Goal: Find specific page/section: Find specific page/section

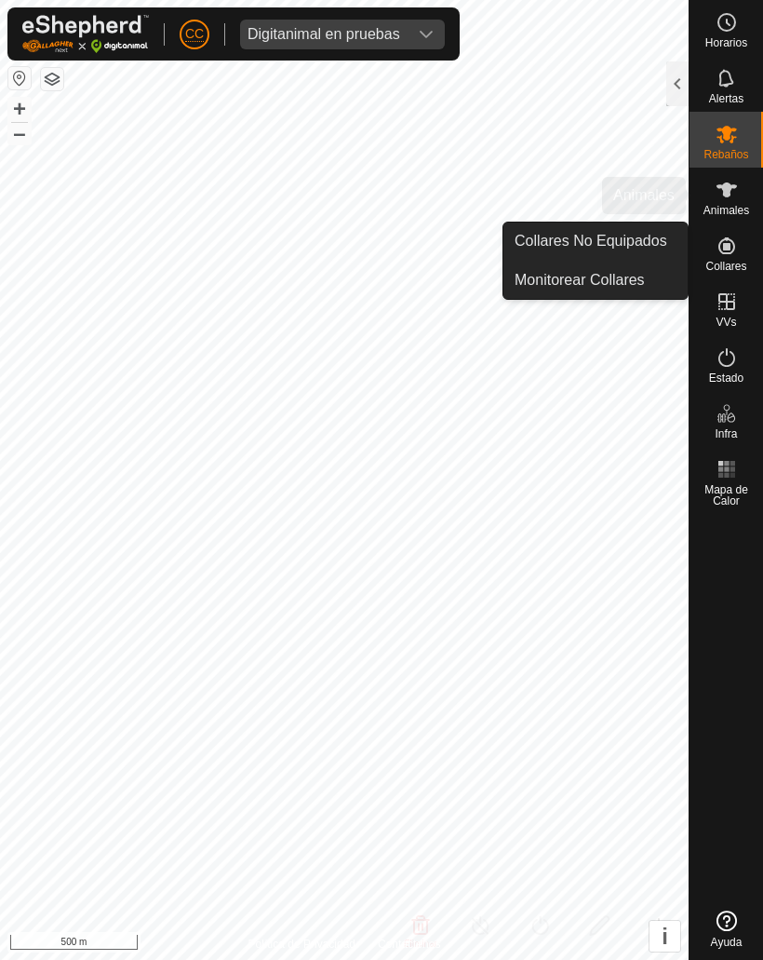
click at [731, 182] on icon at bounding box center [727, 190] width 22 height 22
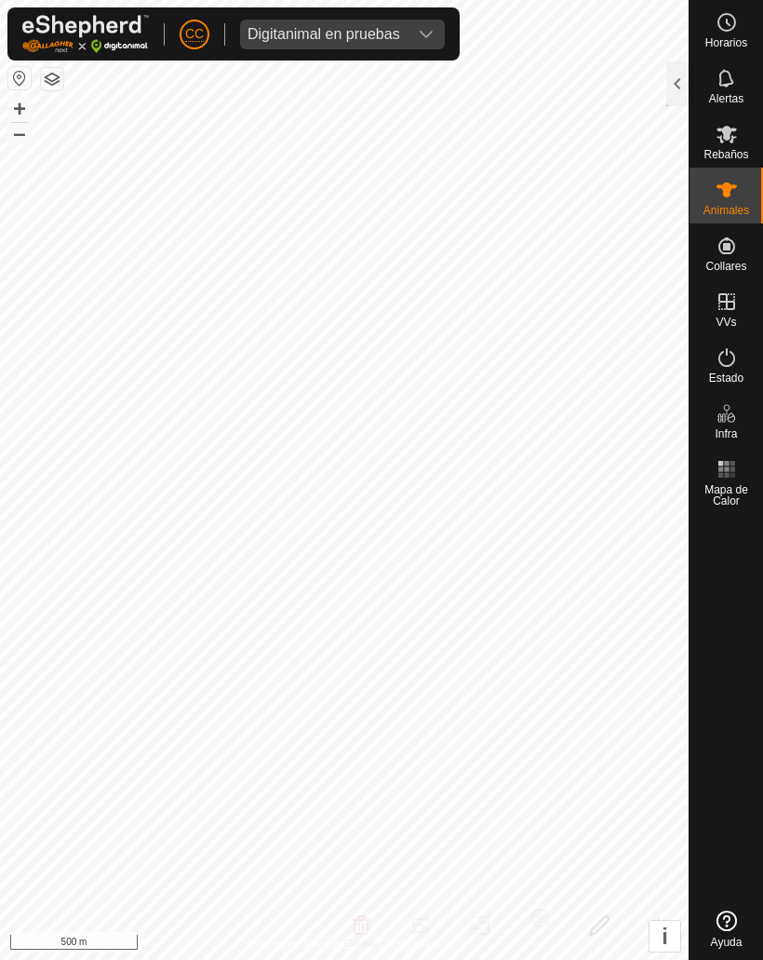
click at [680, 81] on div at bounding box center [677, 83] width 22 height 45
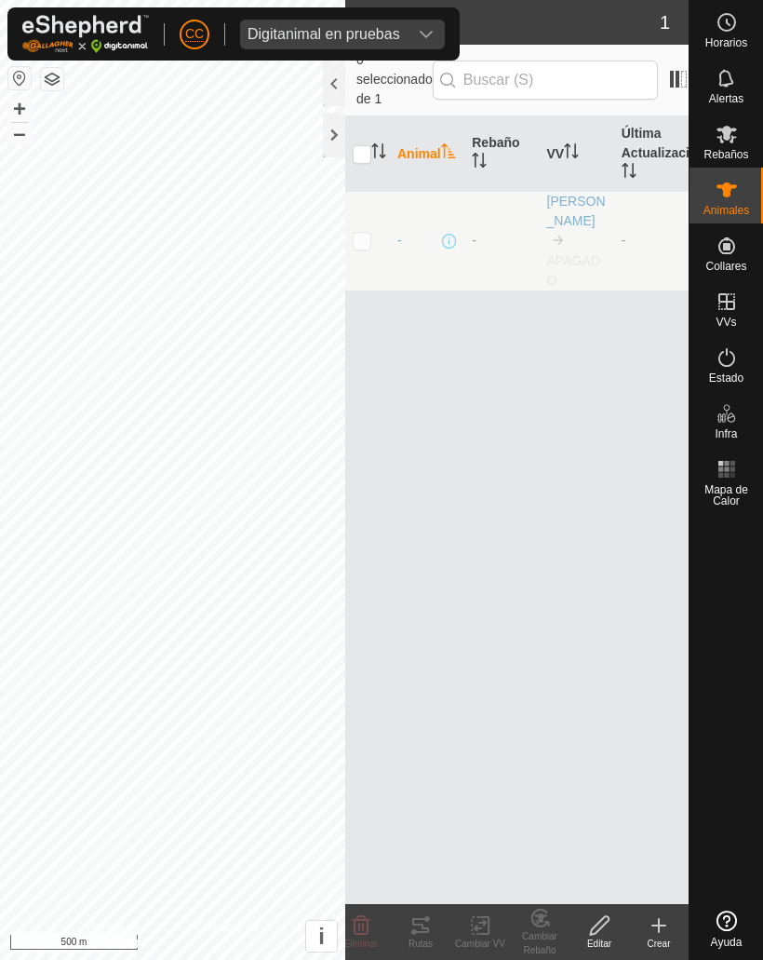
click at [330, 36] on div "Digitanimal en pruebas" at bounding box center [324, 34] width 153 height 15
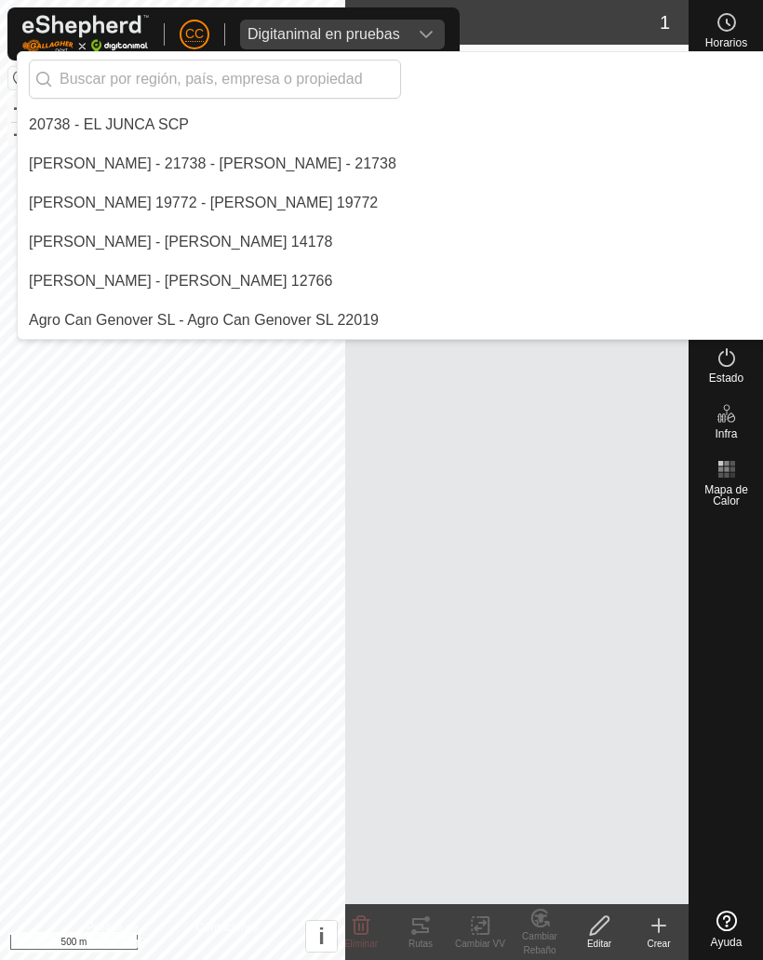
scroll to position [3675, 0]
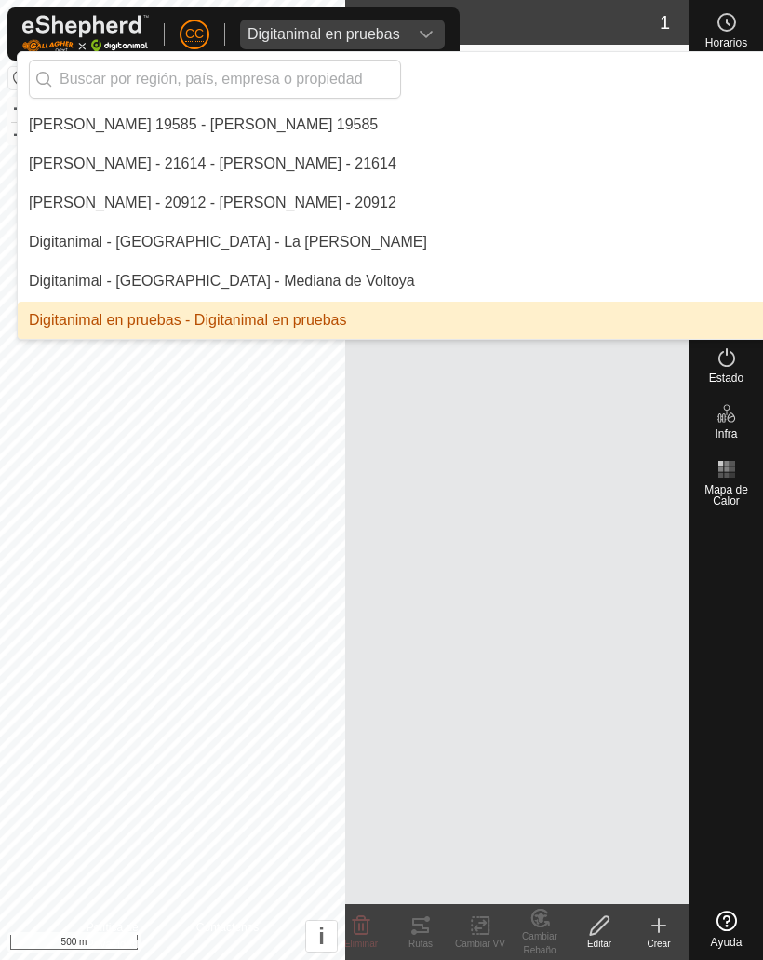
click at [219, 81] on input "text" at bounding box center [215, 79] width 372 height 39
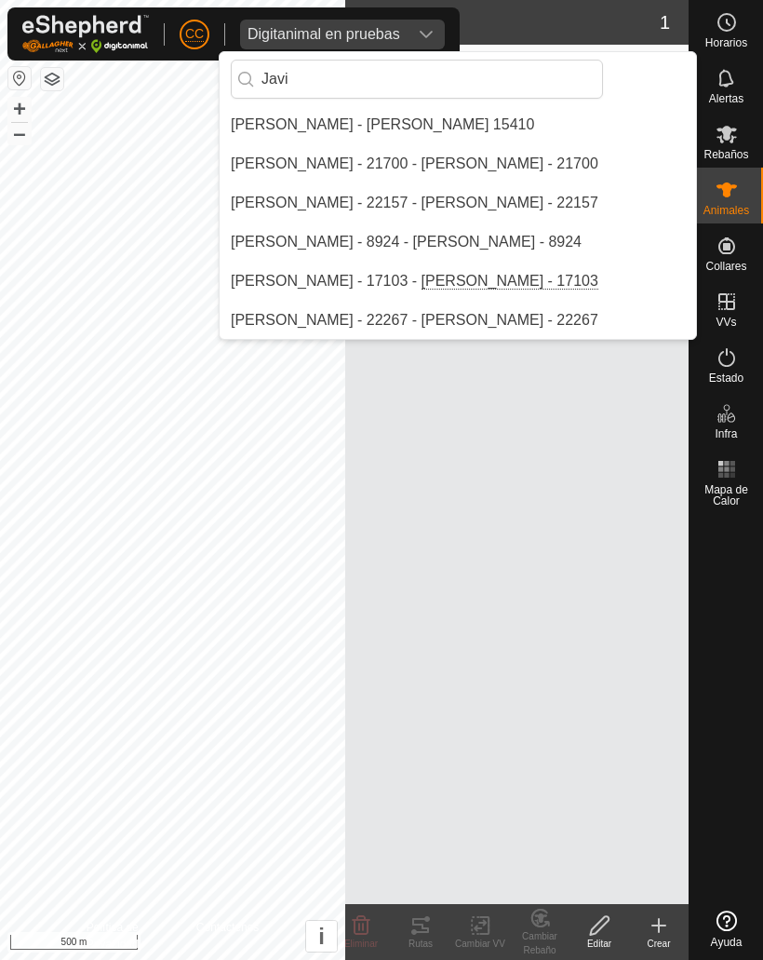
scroll to position [78, 0]
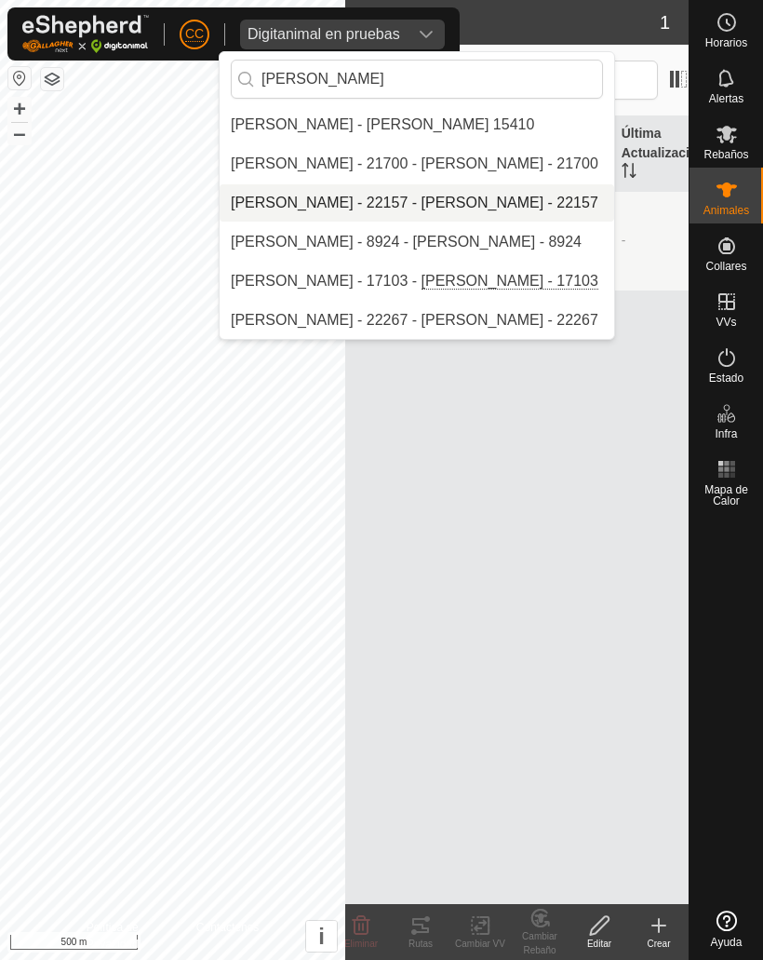
type input "Javier"
click at [370, 208] on div "[PERSON_NAME] - 22157 - [PERSON_NAME] - 22157" at bounding box center [415, 203] width 368 height 22
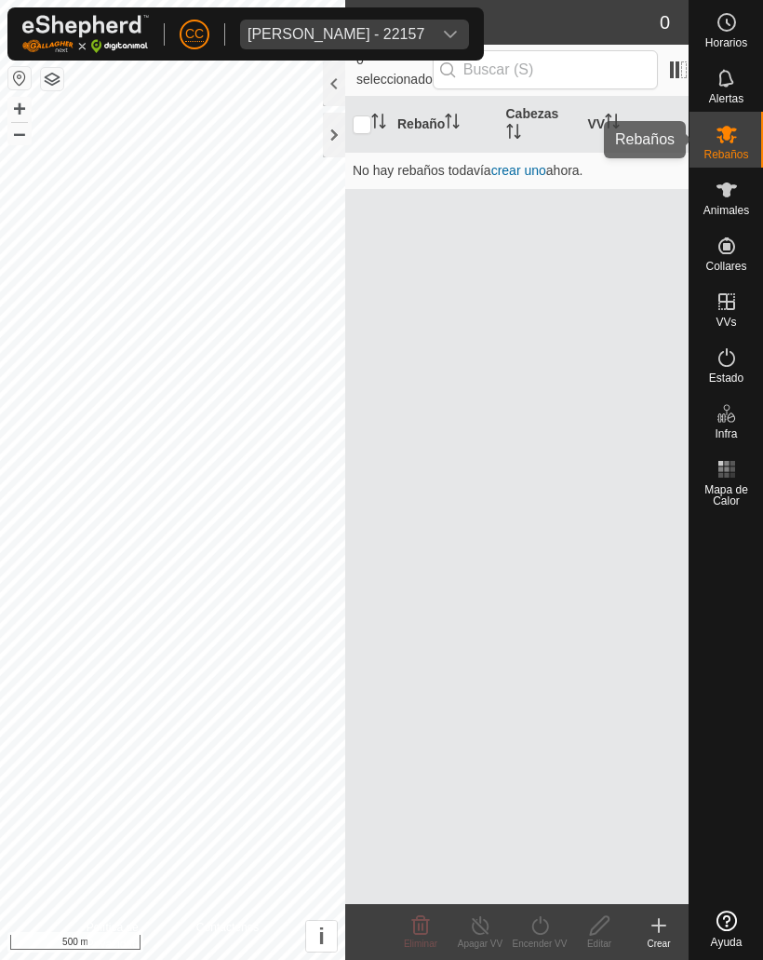
click at [727, 143] on icon at bounding box center [727, 134] width 22 height 22
click at [742, 178] on es-animals-svg-icon at bounding box center [727, 190] width 34 height 30
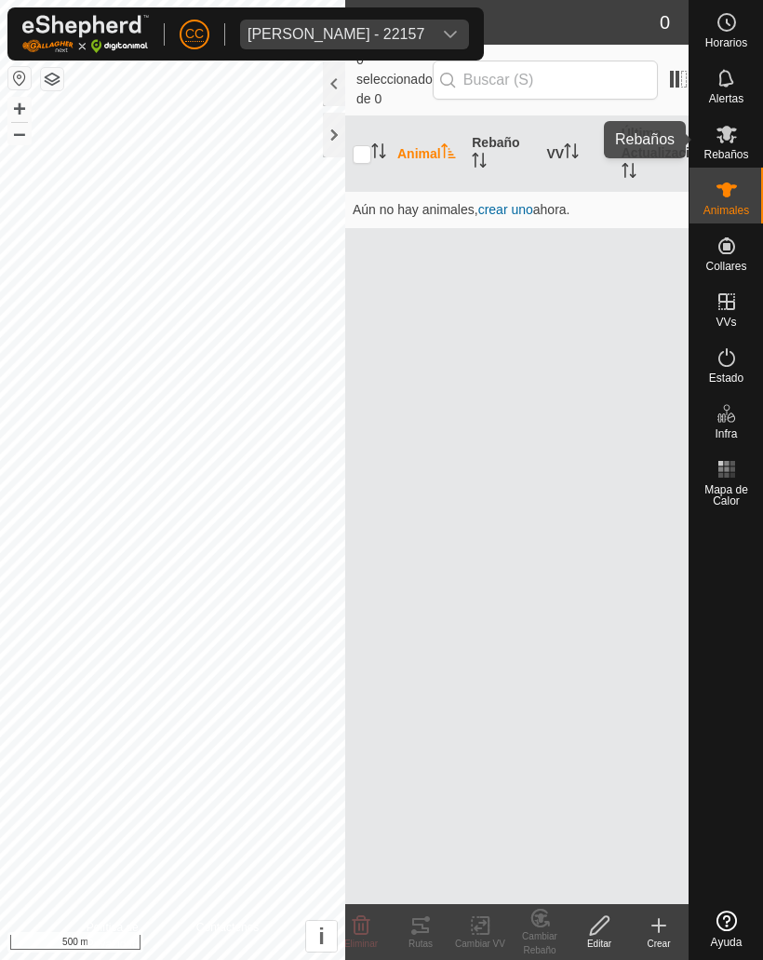
click at [722, 139] on icon at bounding box center [727, 134] width 22 height 22
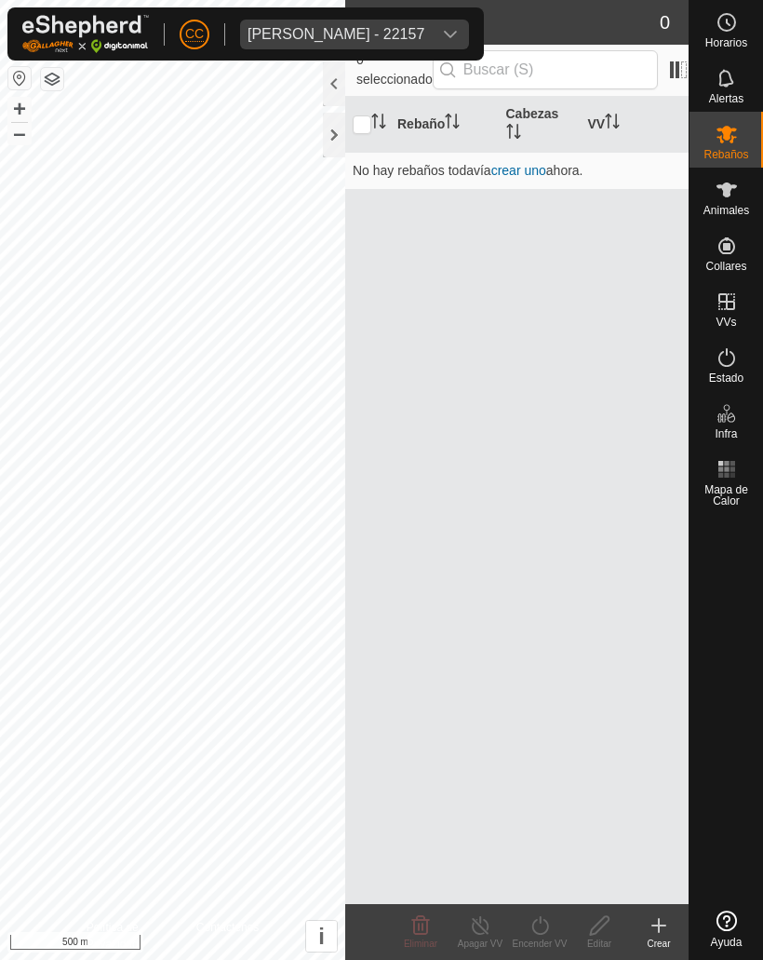
click at [328, 135] on div at bounding box center [334, 135] width 22 height 45
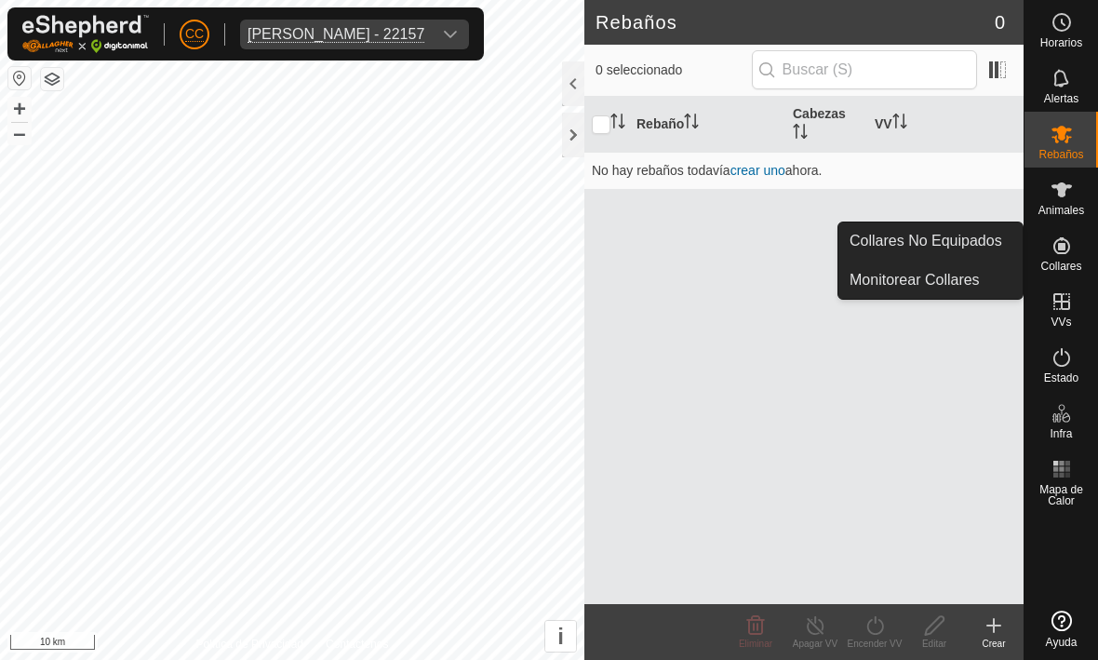
click at [762, 237] on span "Collares No Equipados" at bounding box center [926, 241] width 153 height 22
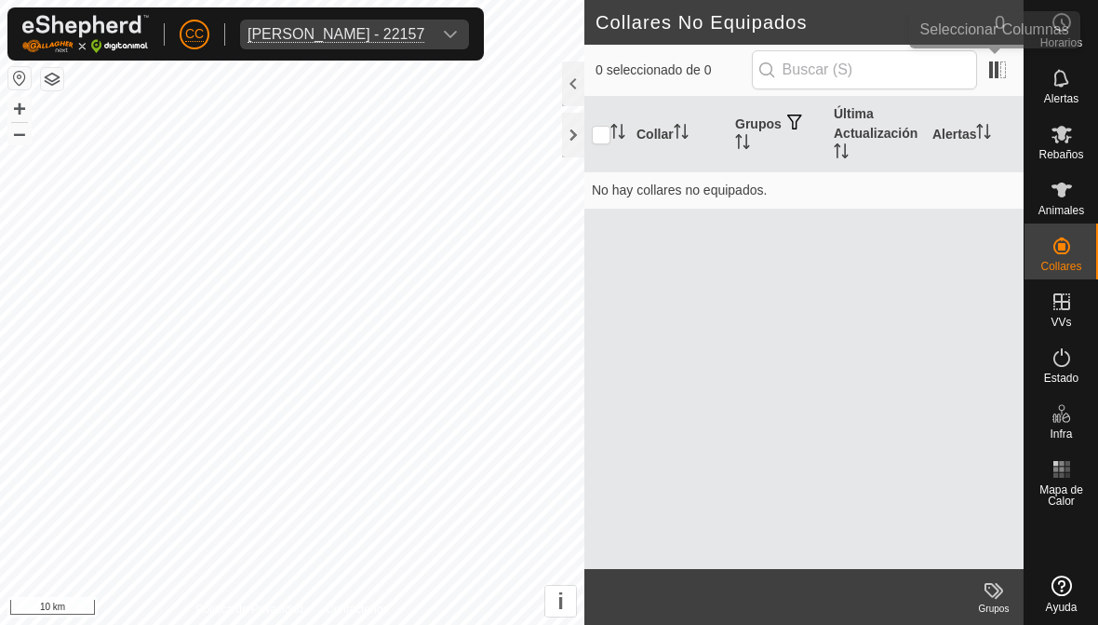
click at [762, 70] on span at bounding box center [998, 70] width 30 height 30
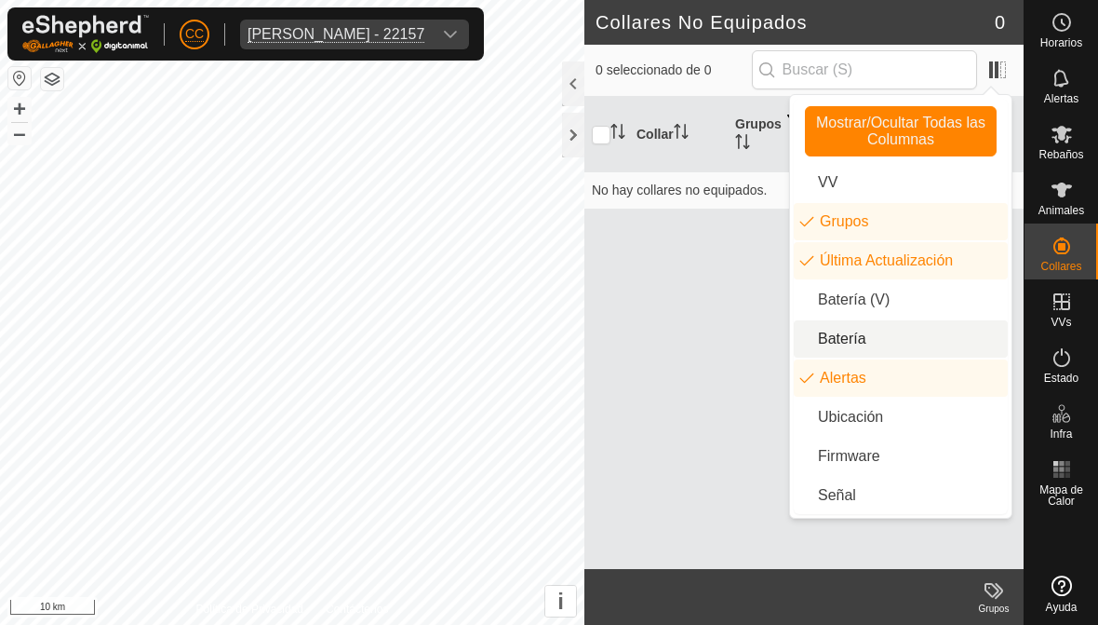
click at [762, 338] on li "Batería" at bounding box center [901, 338] width 214 height 37
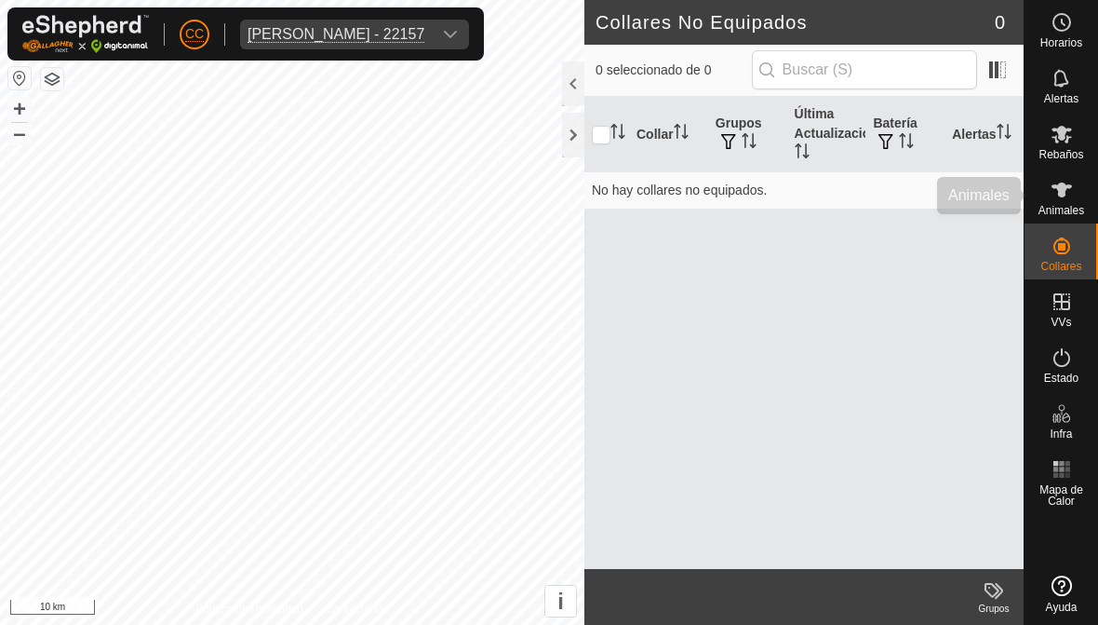
click at [1069, 196] on icon at bounding box center [1062, 190] width 22 height 22
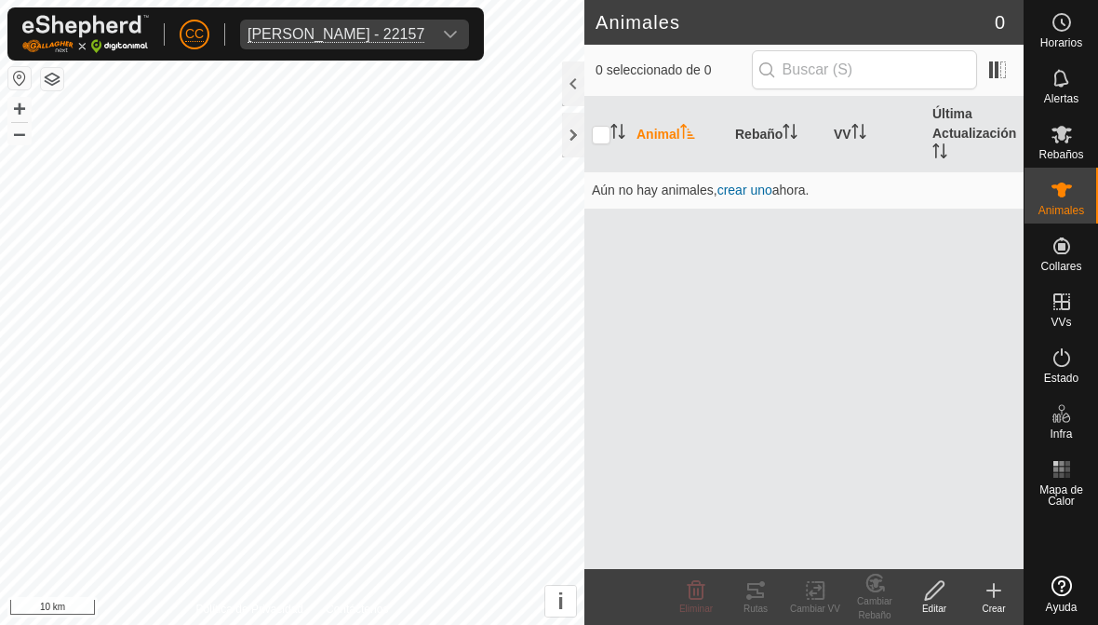
click at [579, 76] on div at bounding box center [573, 83] width 22 height 45
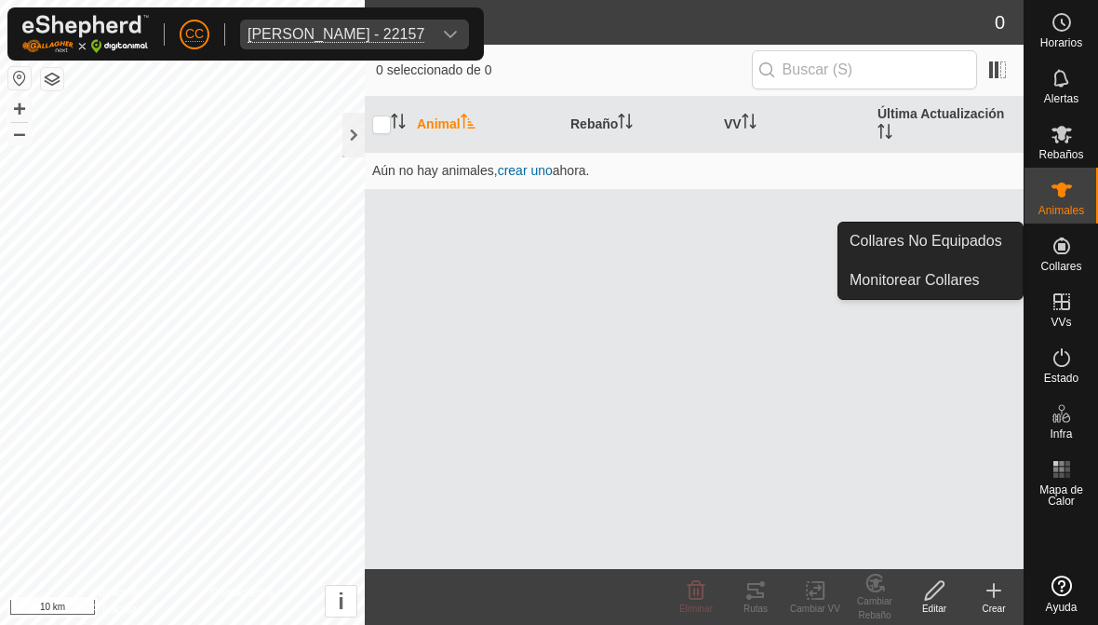
click at [960, 239] on span "Collares No Equipados" at bounding box center [926, 241] width 153 height 22
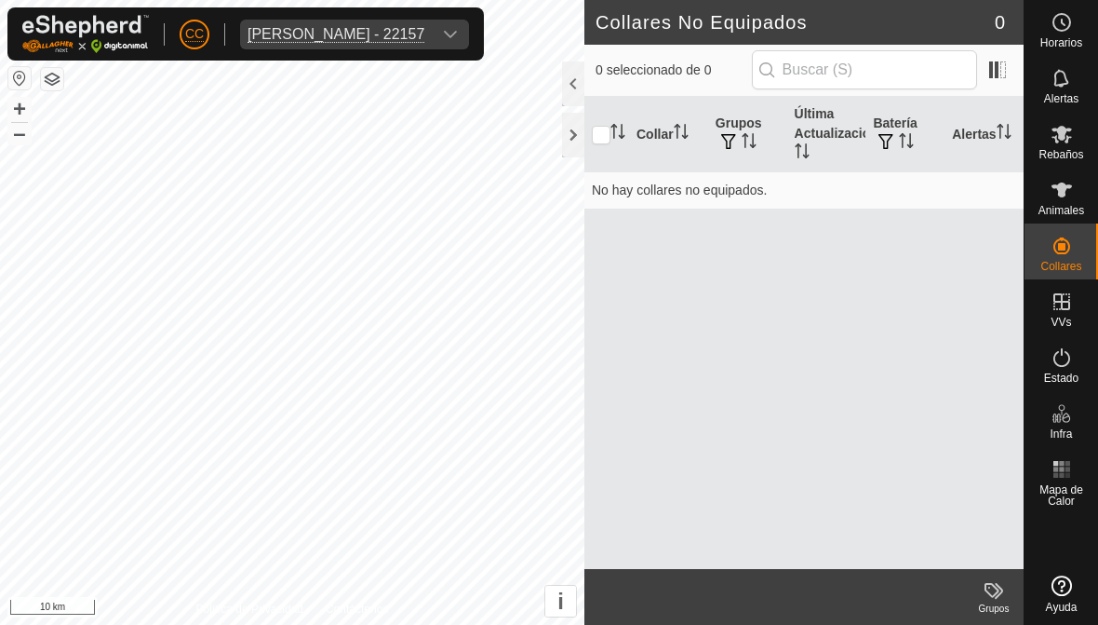
click at [432, 34] on span "[PERSON_NAME] - 22157" at bounding box center [336, 35] width 192 height 30
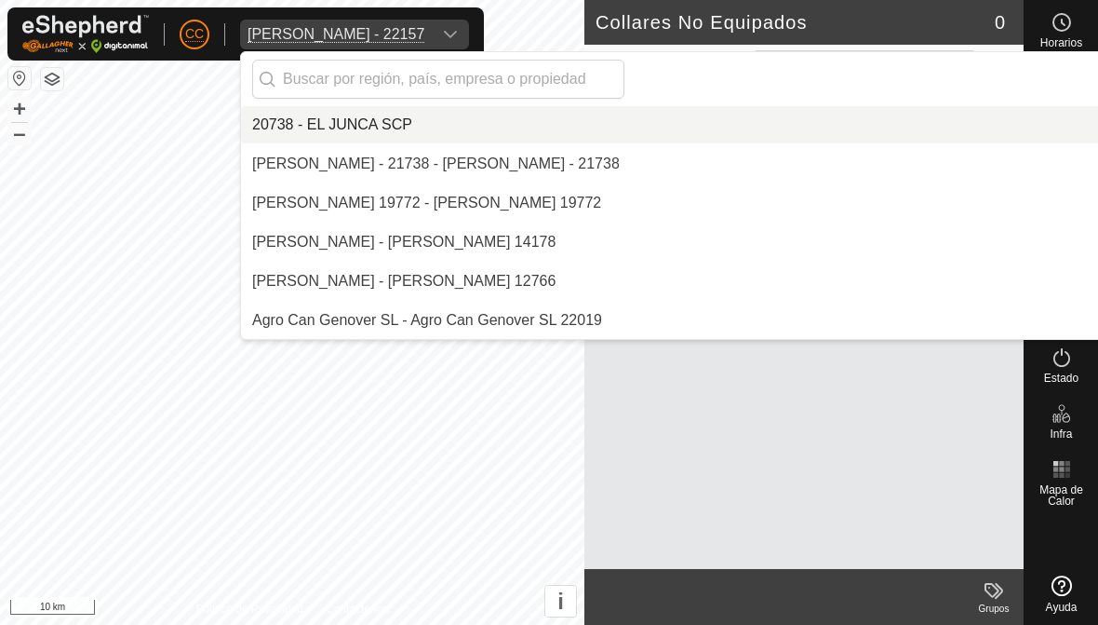
scroll to position [6099, 0]
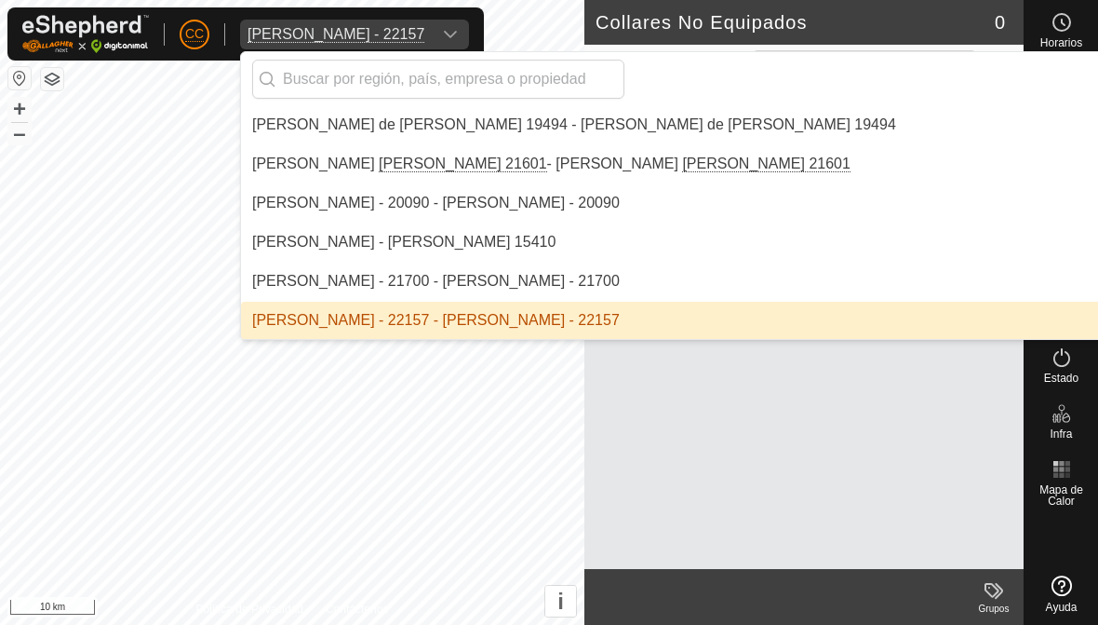
click at [599, 330] on div "Javier Medrano Rodriguez - 22157 - Javier Medrano Rodriguez - 22157" at bounding box center [436, 320] width 368 height 22
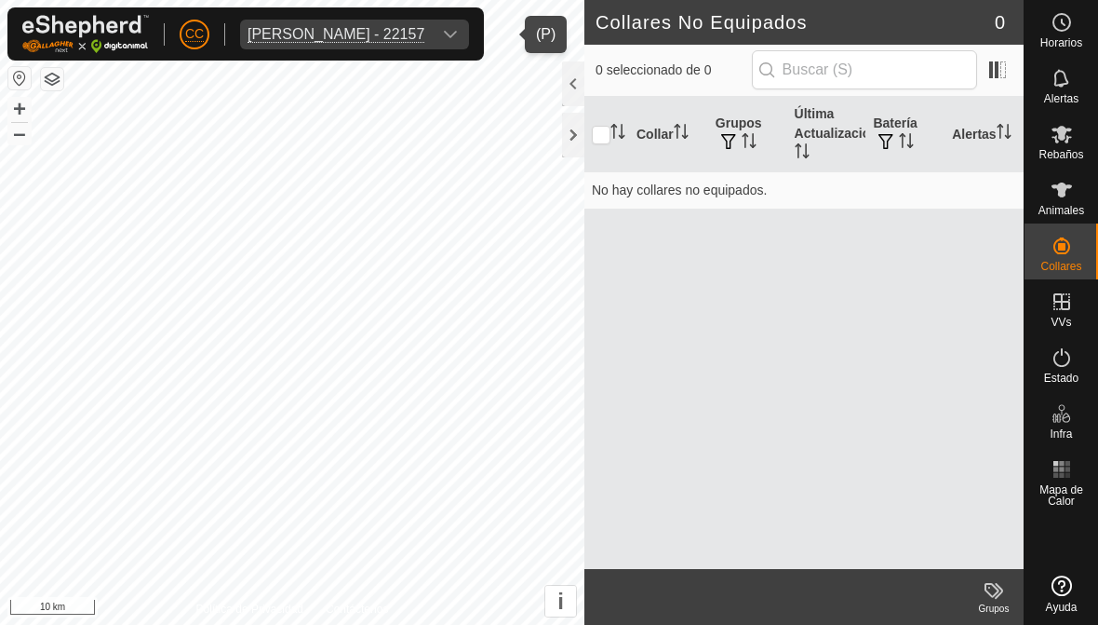
click at [469, 24] on div "dropdown trigger" at bounding box center [450, 35] width 37 height 30
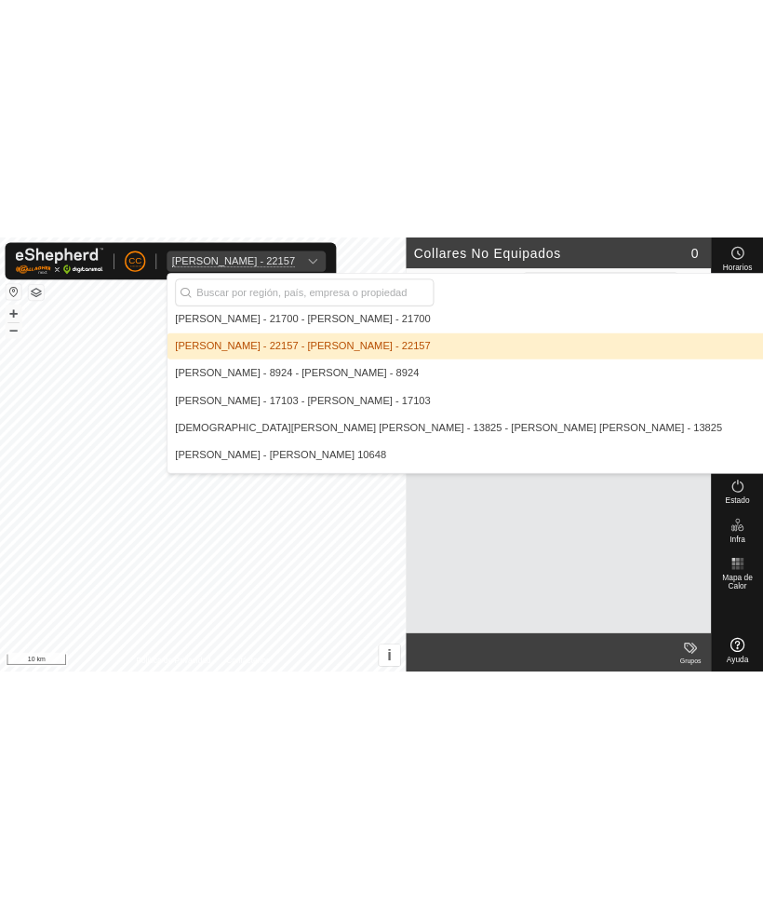
scroll to position [6229, 0]
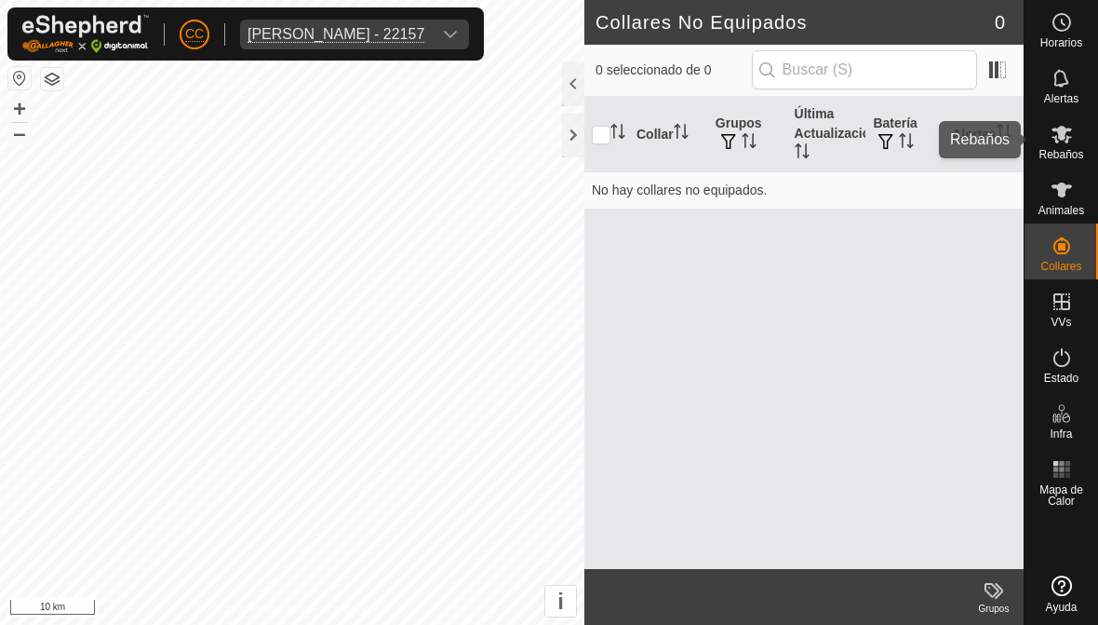
click at [1058, 135] on icon at bounding box center [1062, 135] width 20 height 18
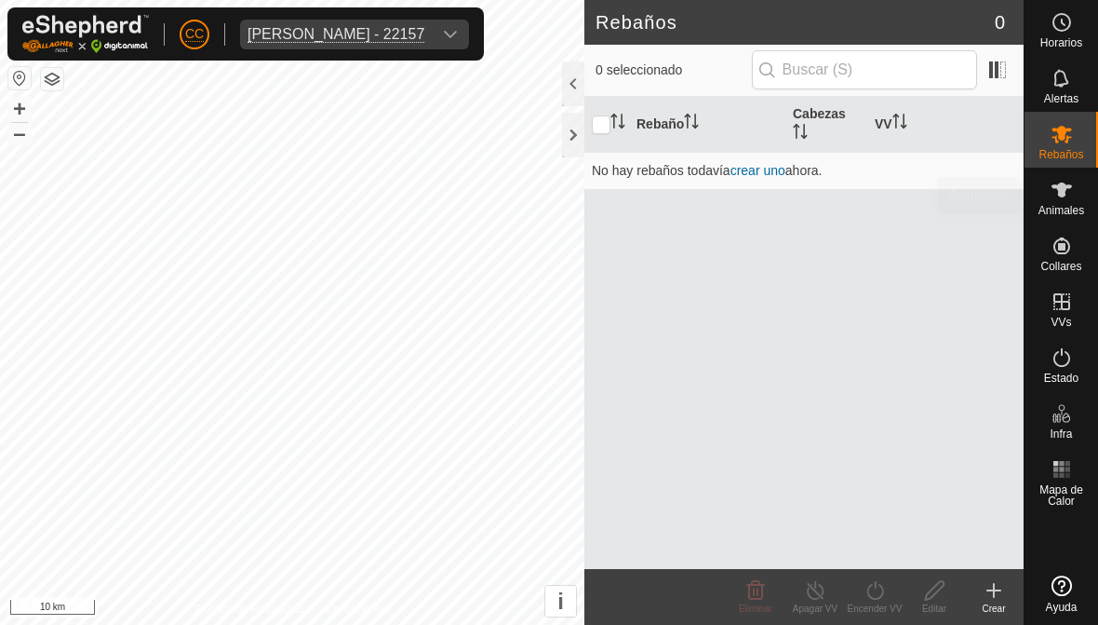
click at [1076, 183] on es-animals-svg-icon at bounding box center [1062, 190] width 34 height 30
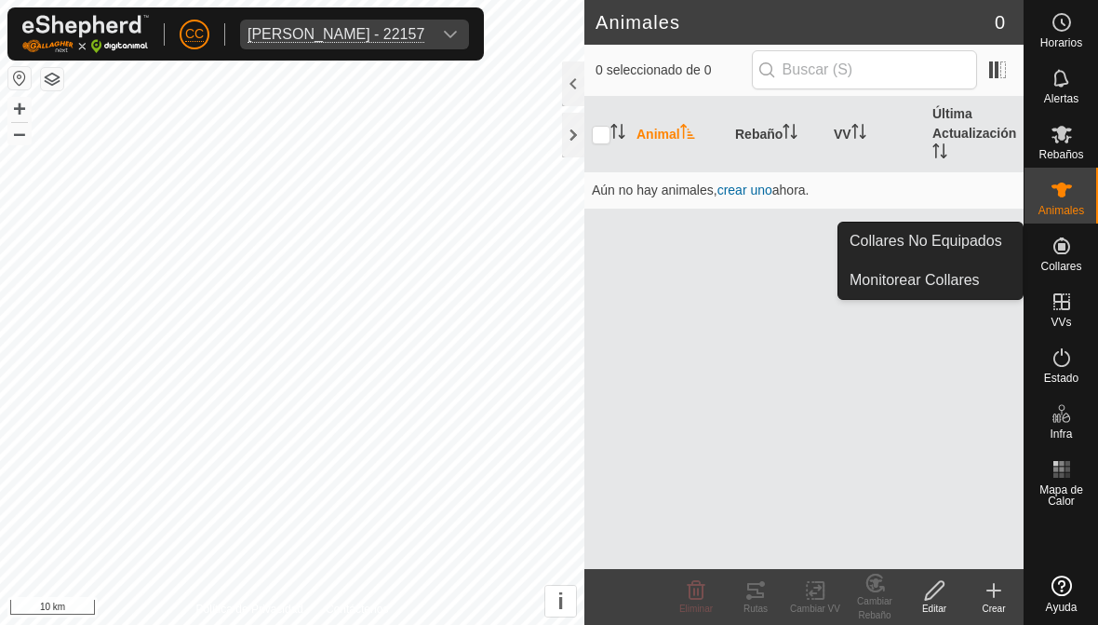
click at [987, 241] on span "Collares No Equipados" at bounding box center [926, 241] width 153 height 22
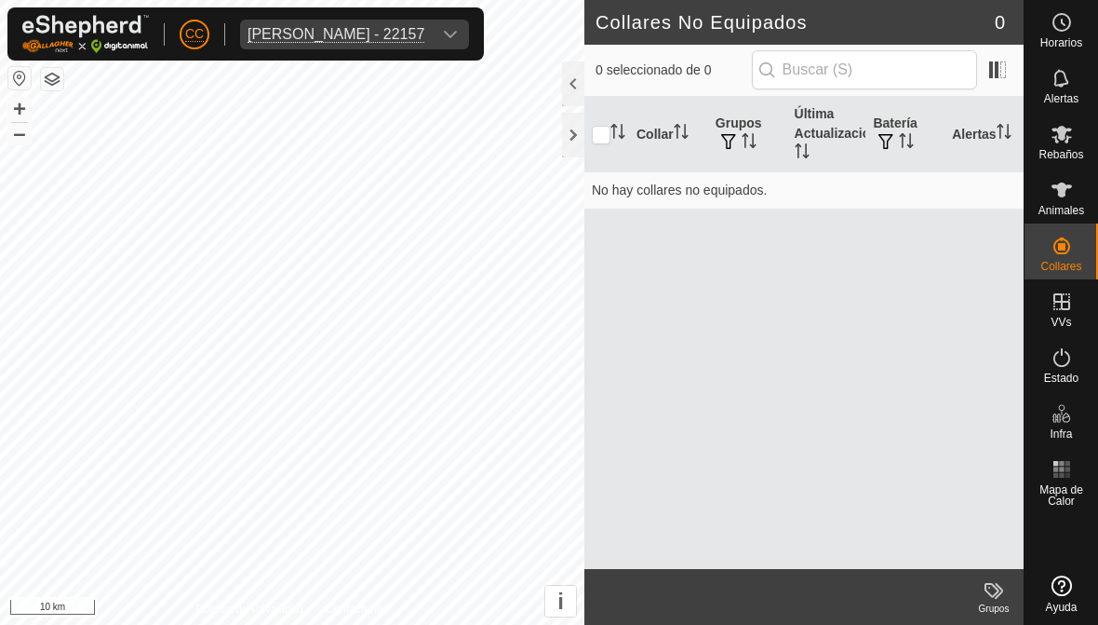
click at [574, 82] on div at bounding box center [573, 83] width 22 height 45
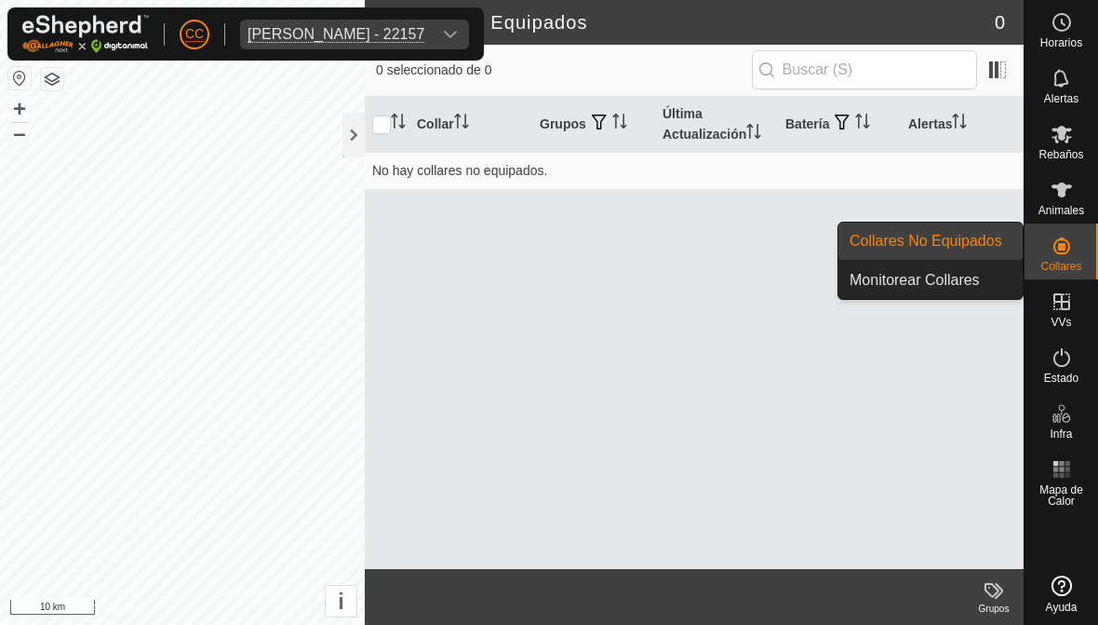
click at [952, 284] on span "Monitorear Collares" at bounding box center [915, 280] width 130 height 22
